Goal: Information Seeking & Learning: Learn about a topic

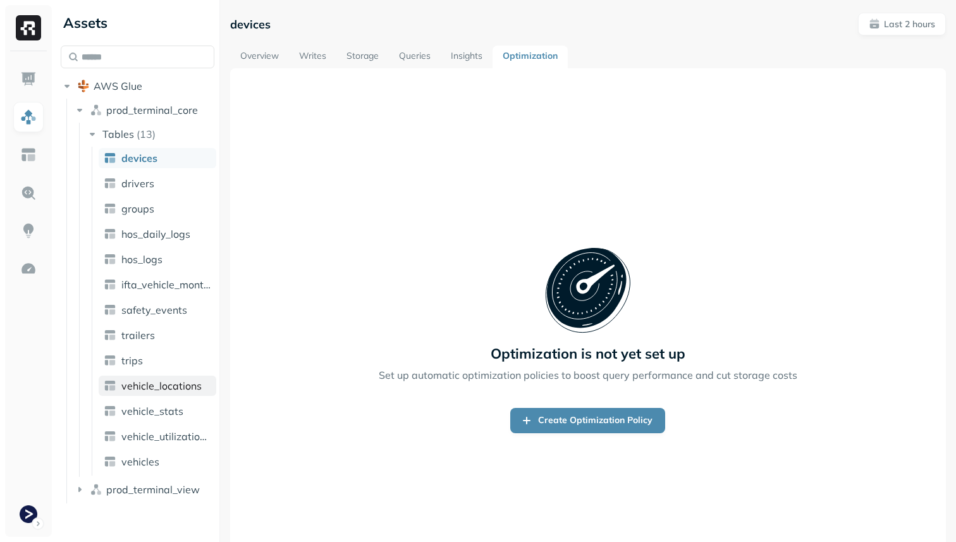
click at [142, 390] on span "vehicle_locations" at bounding box center [161, 385] width 80 height 13
click at [150, 411] on span "vehicle_stats" at bounding box center [152, 411] width 62 height 13
click at [149, 384] on span "vehicle_locations" at bounding box center [161, 385] width 80 height 13
click at [155, 157] on span "devices" at bounding box center [139, 158] width 36 height 13
click at [255, 48] on link "Overview" at bounding box center [259, 57] width 59 height 23
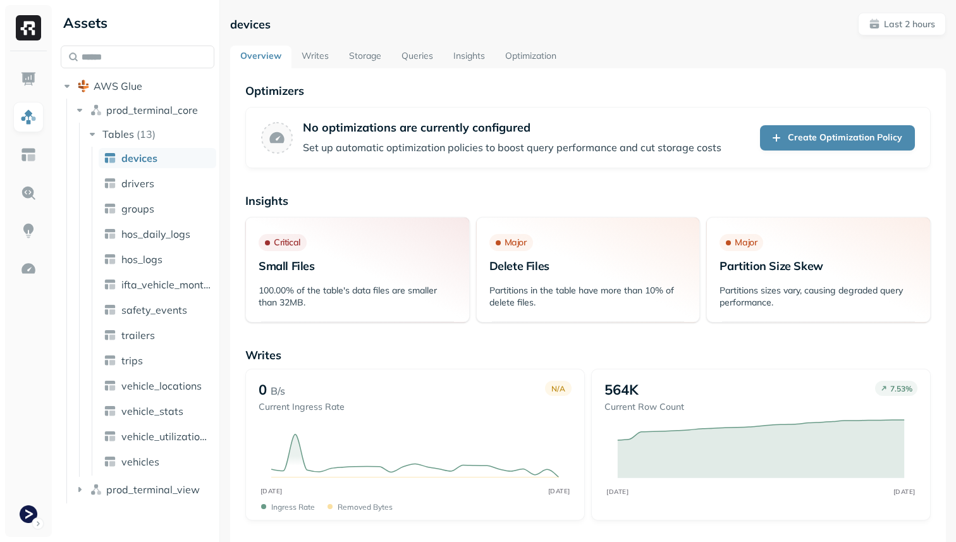
click at [307, 56] on link "Writes" at bounding box center [314, 57] width 47 height 23
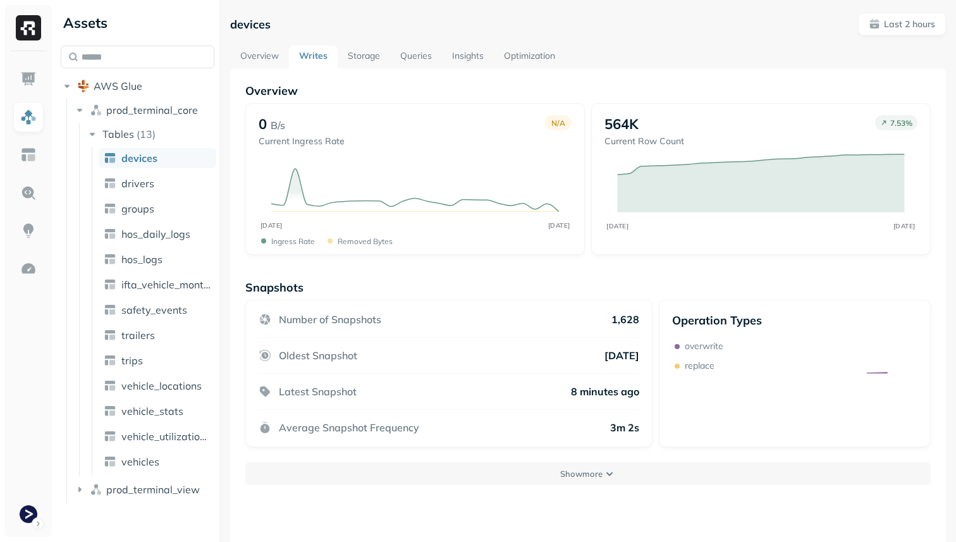
click at [357, 56] on link "Storage" at bounding box center [364, 57] width 52 height 23
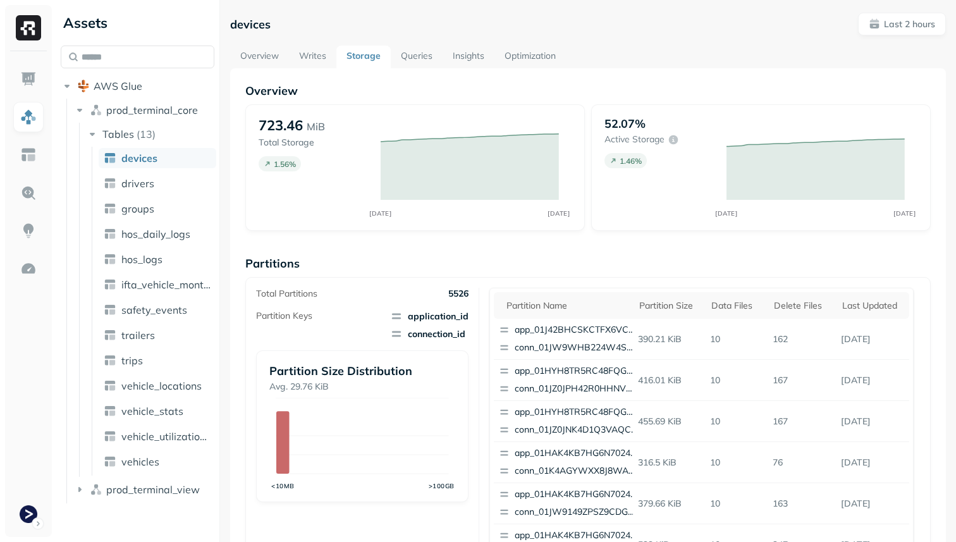
click at [424, 63] on link "Queries" at bounding box center [417, 57] width 52 height 23
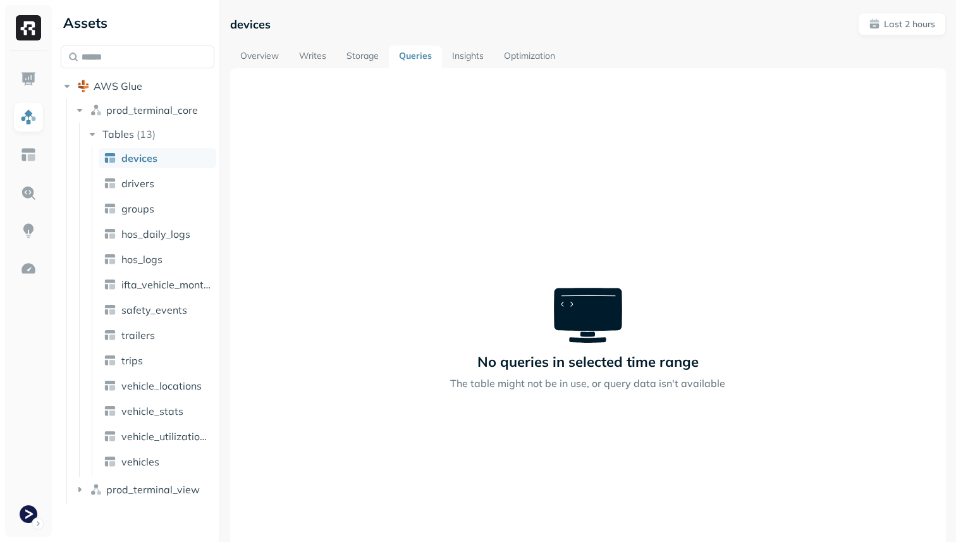
click at [486, 65] on link "Insights" at bounding box center [468, 57] width 52 height 23
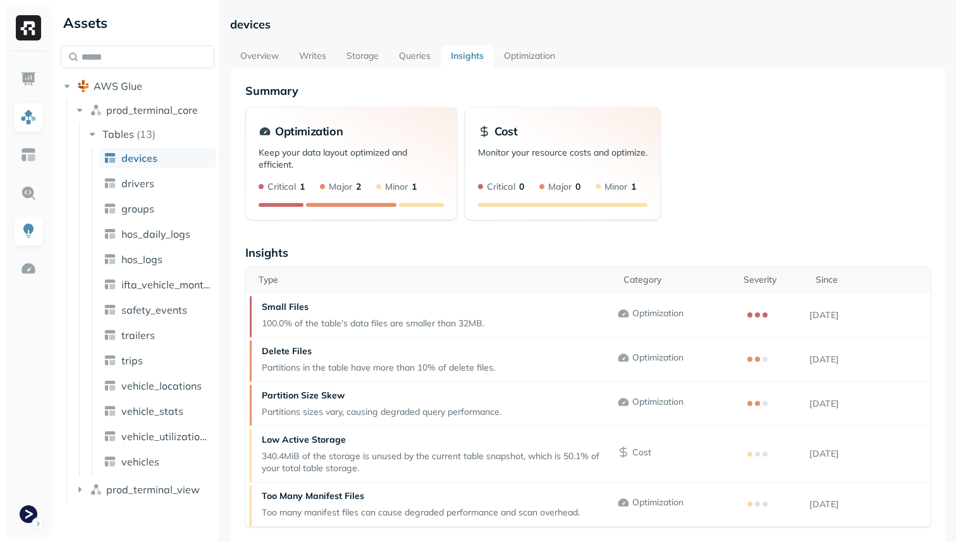
click at [521, 59] on link "Optimization" at bounding box center [529, 57] width 71 height 23
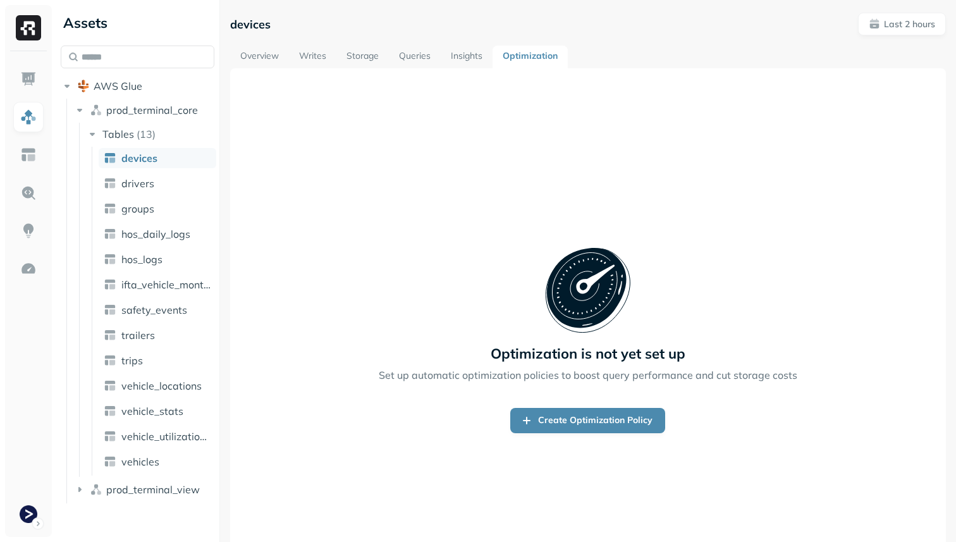
click at [474, 54] on link "Insights" at bounding box center [467, 57] width 52 height 23
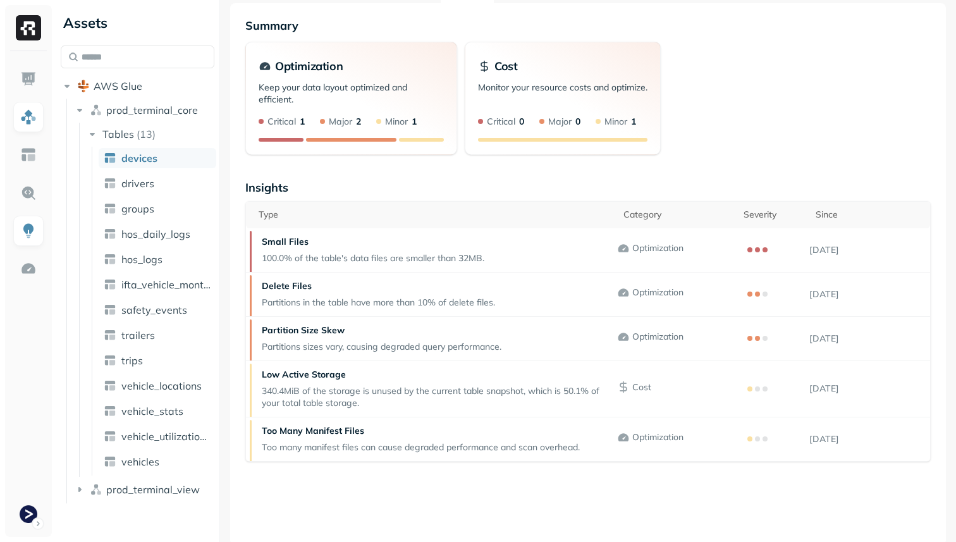
scroll to position [68, 0]
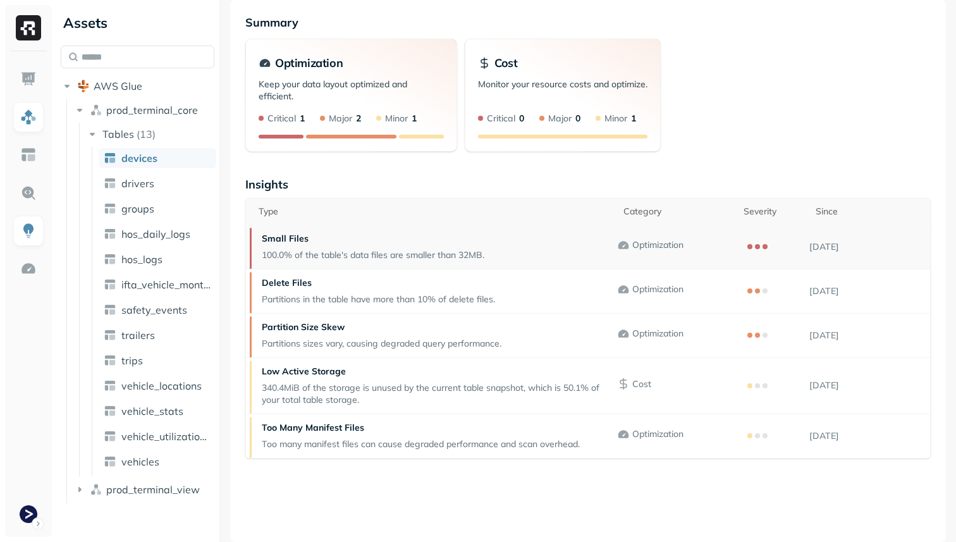
click at [343, 251] on p "100.0% of the table's data files are smaller than 32MB." at bounding box center [373, 255] width 223 height 12
click at [345, 280] on p "Delete Files" at bounding box center [378, 283] width 233 height 12
click at [344, 317] on div "Partition Size Skew Partitions sizes vary, causing degraded query performance." at bounding box center [381, 336] width 252 height 44
click at [343, 365] on p "Low Active Storage" at bounding box center [436, 371] width 349 height 12
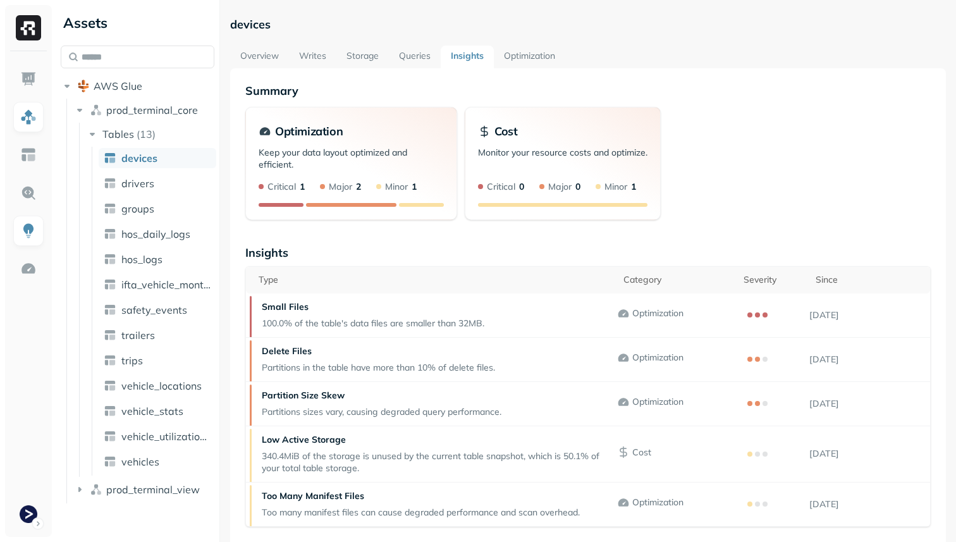
click at [279, 56] on link "Overview" at bounding box center [259, 57] width 59 height 23
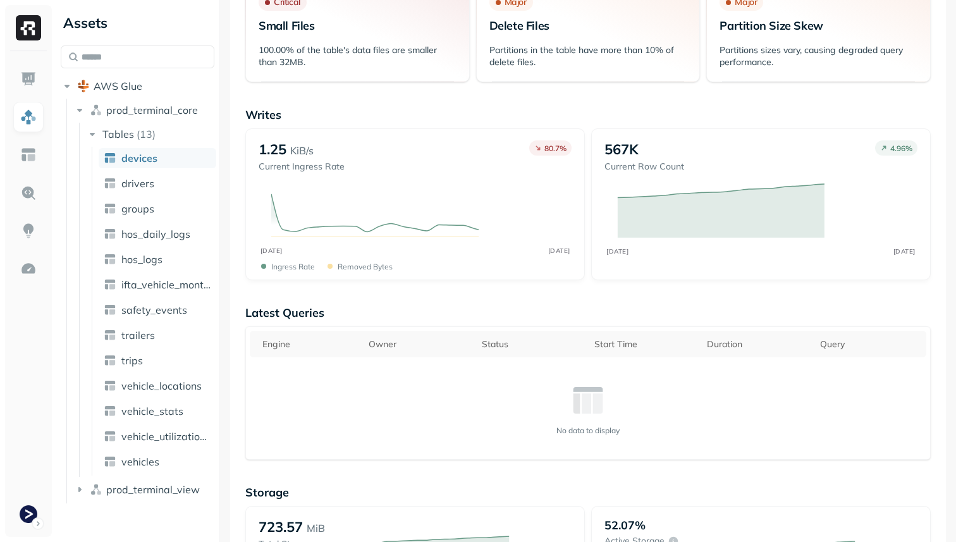
scroll to position [300, 0]
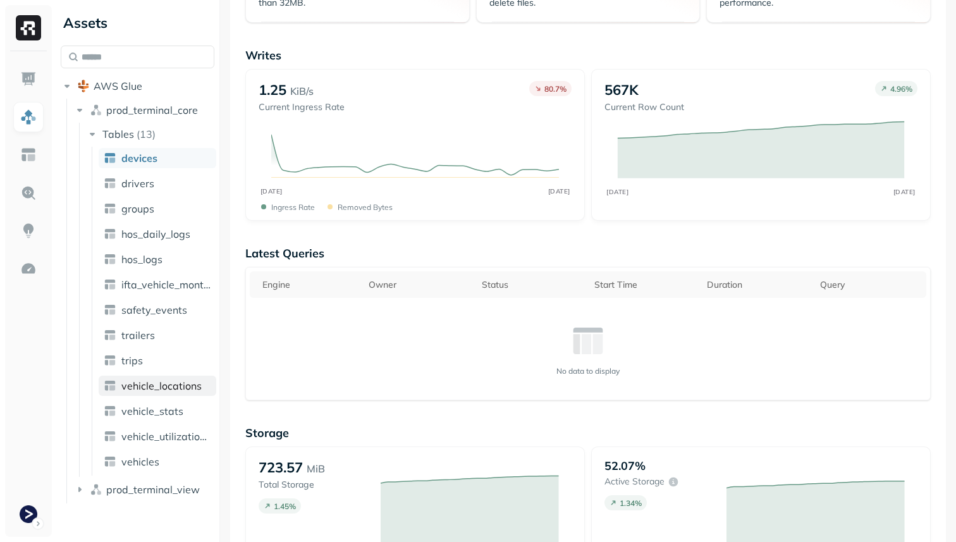
click at [152, 382] on span "vehicle_locations" at bounding box center [161, 385] width 80 height 13
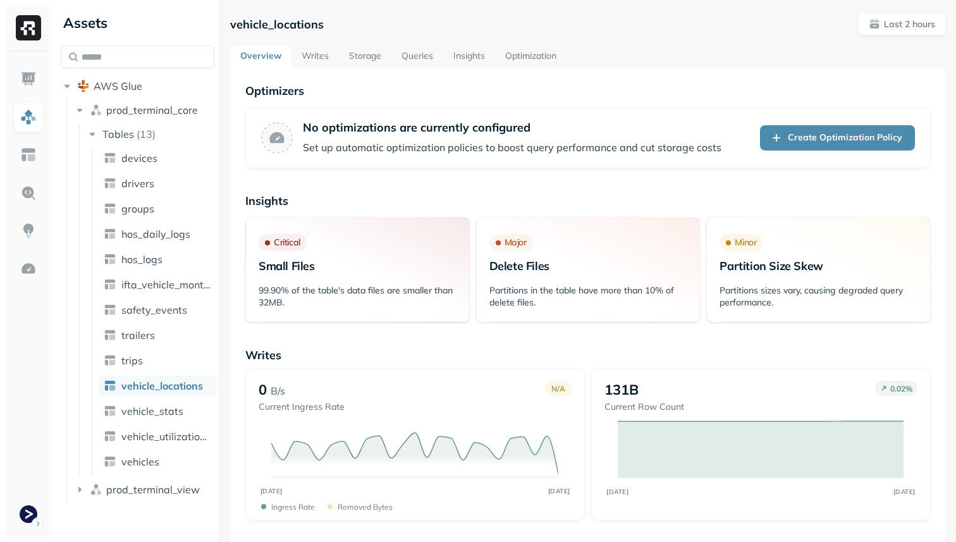
click at [517, 54] on link "Optimization" at bounding box center [530, 57] width 71 height 23
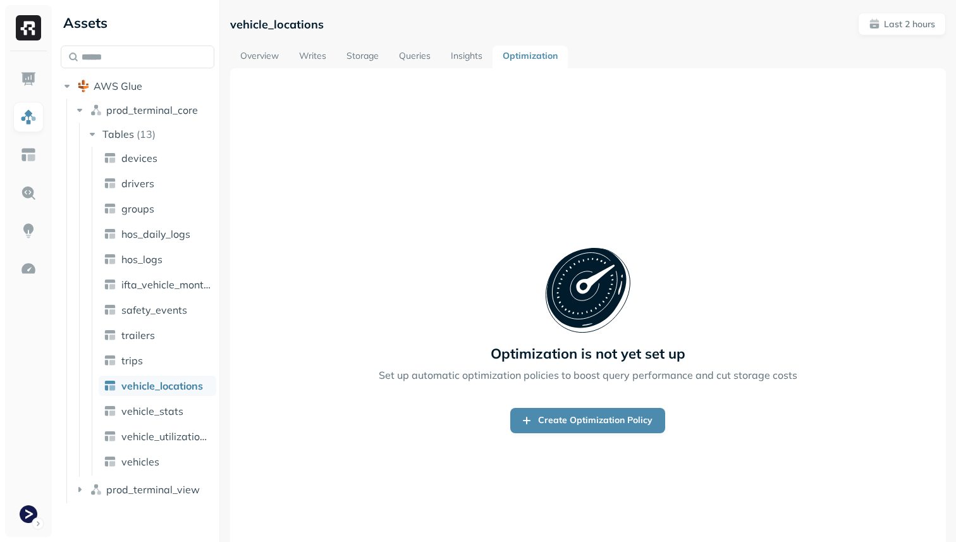
click at [253, 57] on link "Overview" at bounding box center [259, 57] width 59 height 23
